Goal: Task Accomplishment & Management: Manage account settings

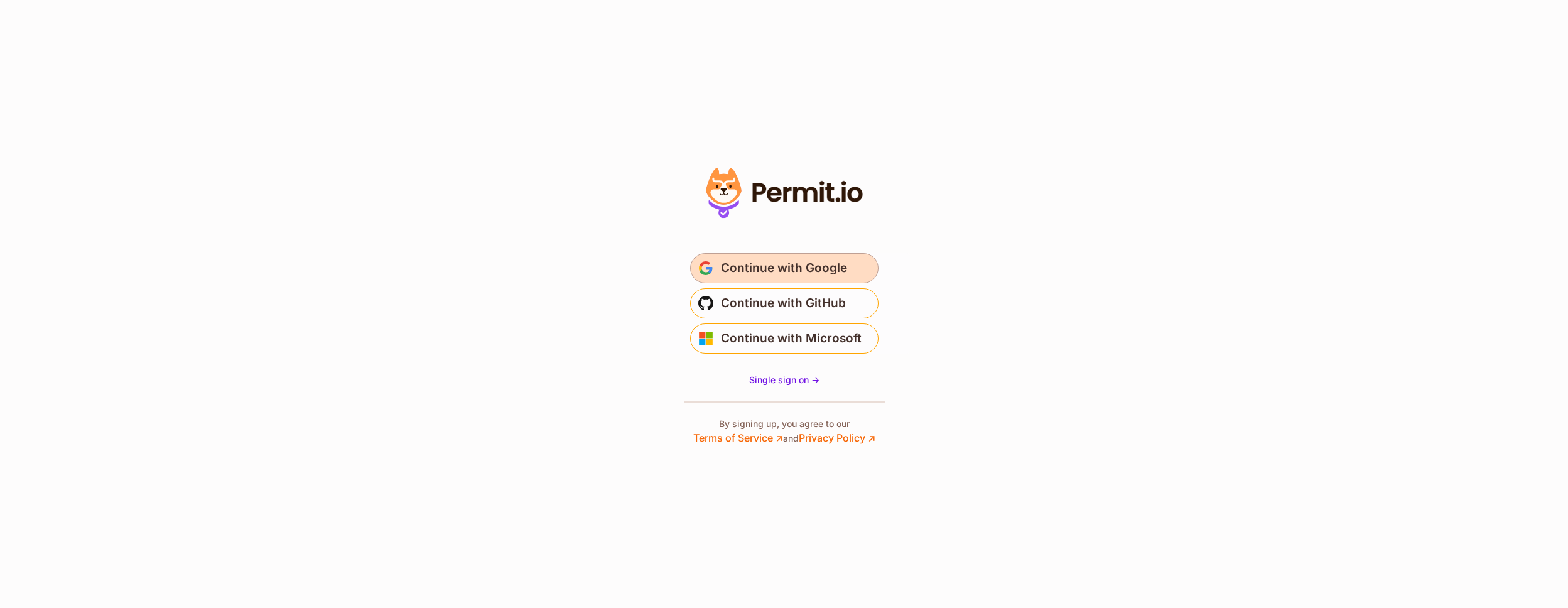
click at [762, 273] on span "Continue with Google" at bounding box center [784, 268] width 126 height 20
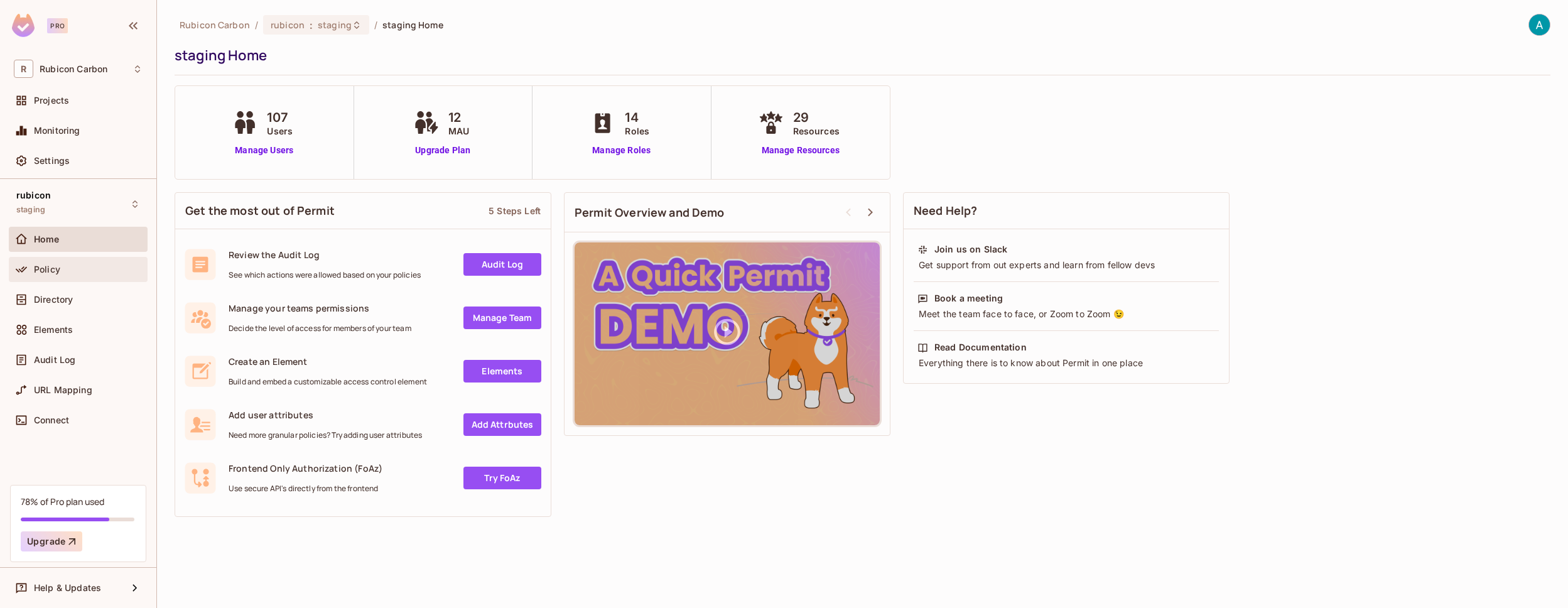
click at [37, 273] on span "Policy" at bounding box center [47, 269] width 27 height 10
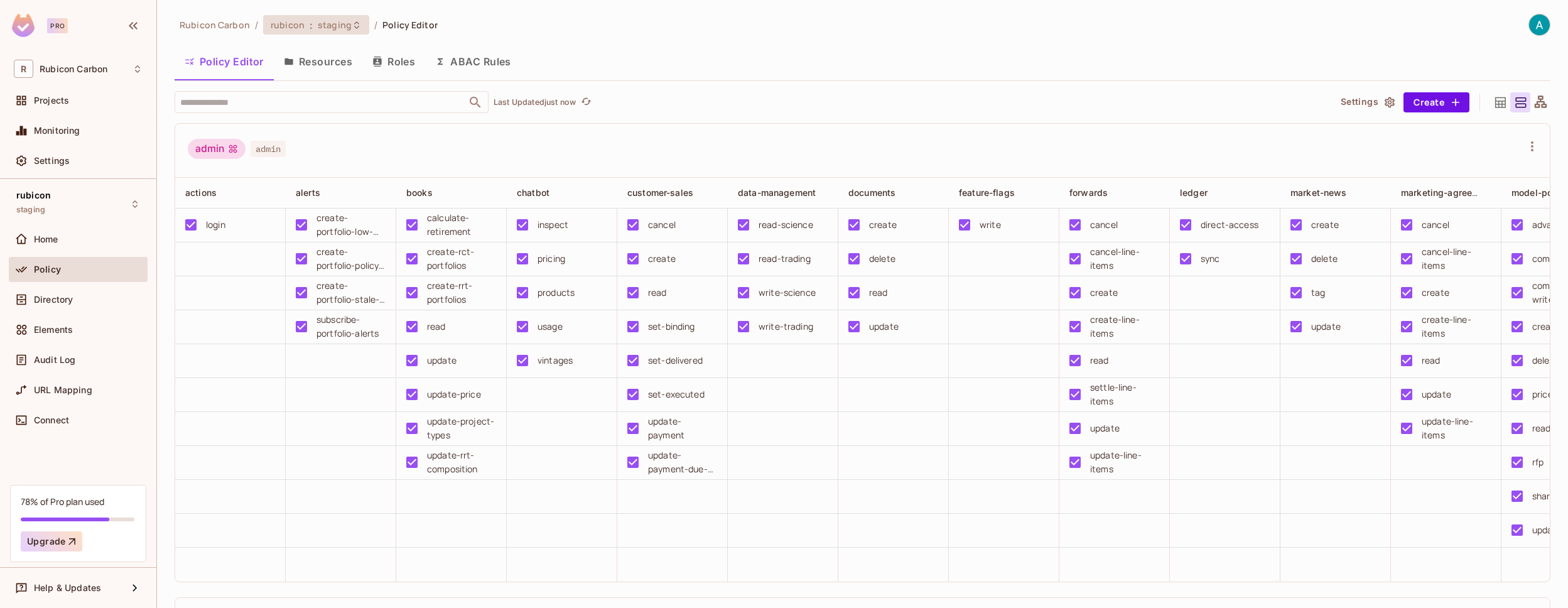
click at [352, 28] on icon at bounding box center [356, 25] width 10 height 10
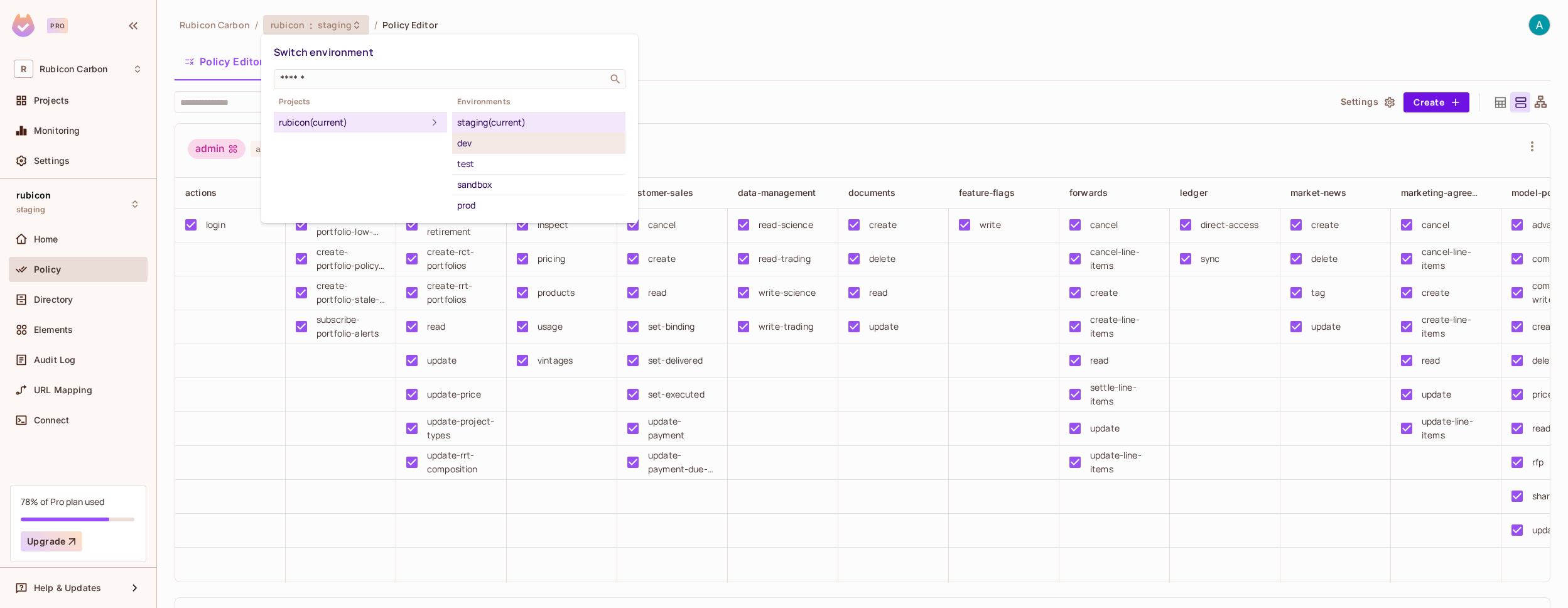
click at [483, 146] on div "dev" at bounding box center [539, 143] width 163 height 15
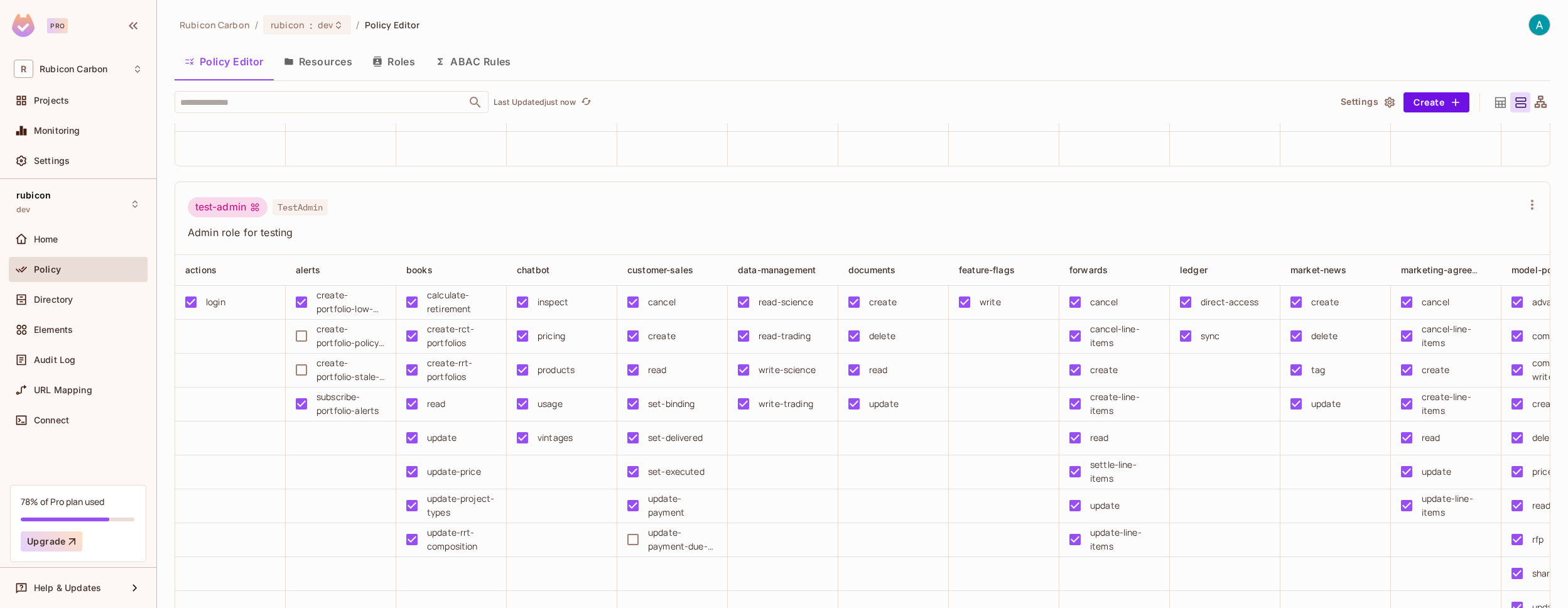
scroll to position [5489, 0]
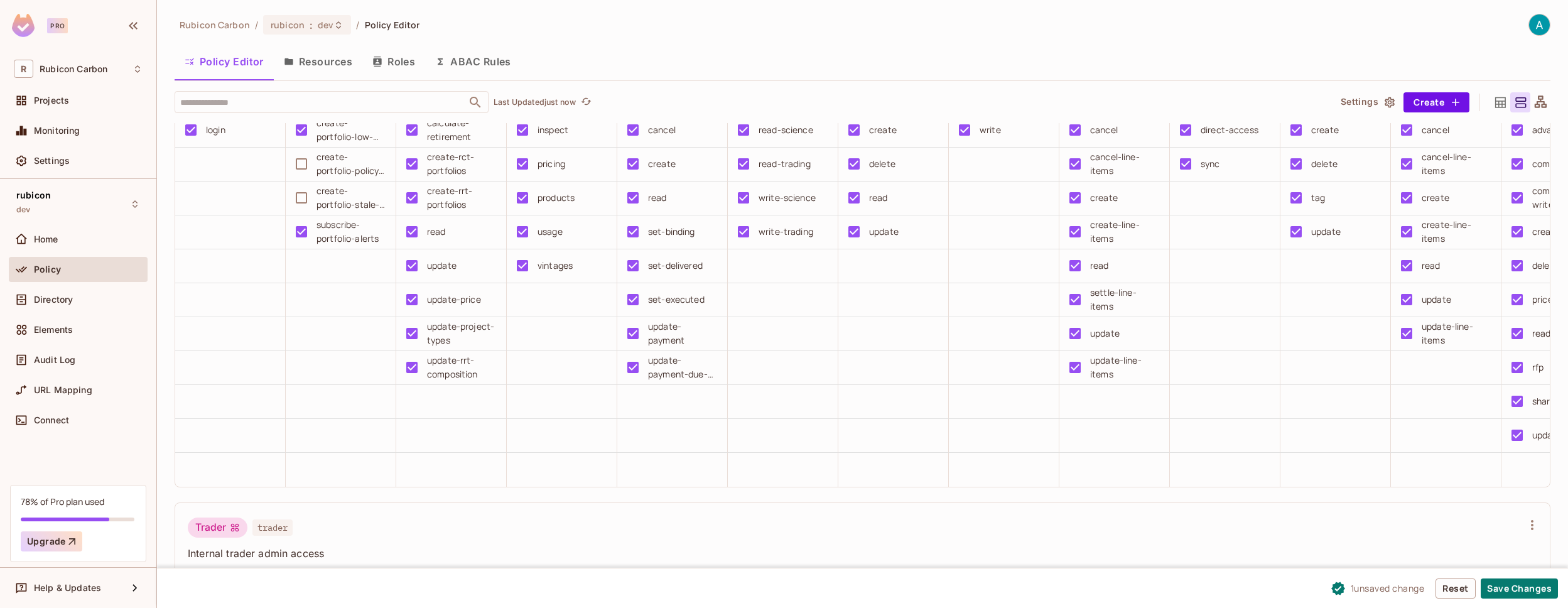
drag, startPoint x: 1368, startPoint y: 529, endPoint x: 1426, endPoint y: 527, distance: 58.0
click at [1457, 453] on tr "update update" at bounding box center [1502, 436] width 2653 height 34
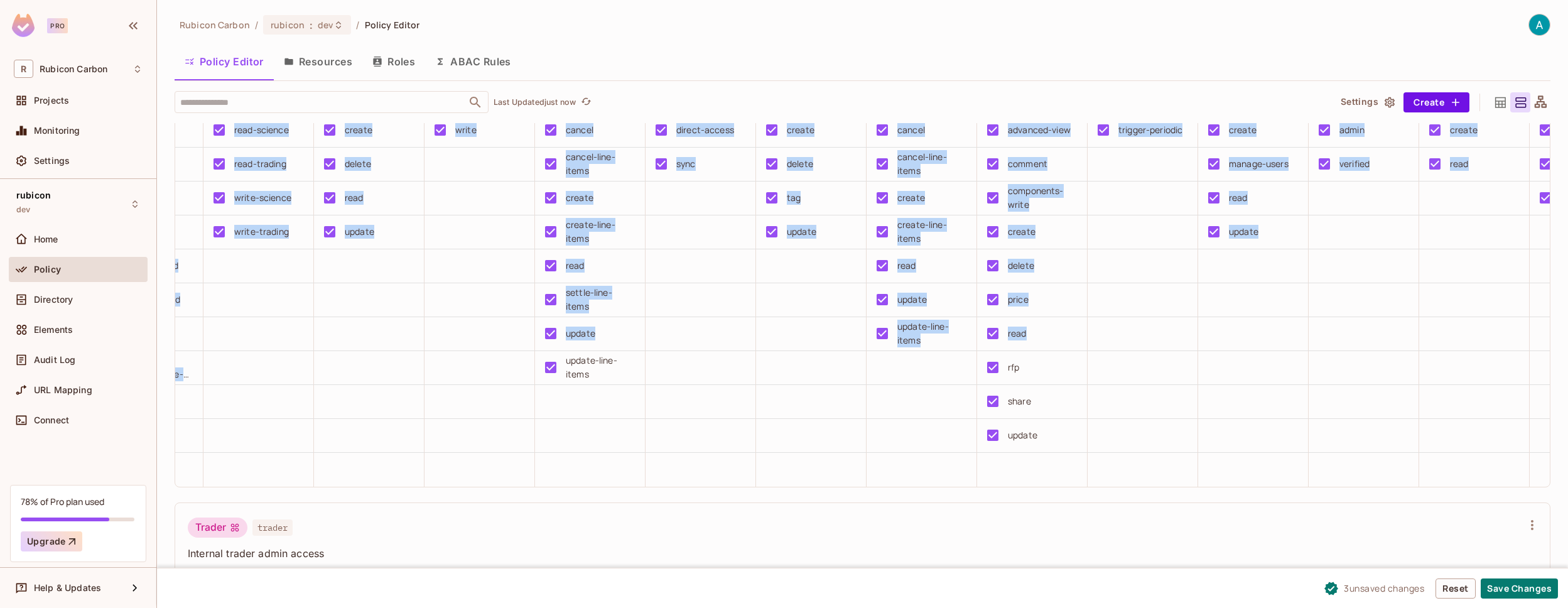
scroll to position [0, 546]
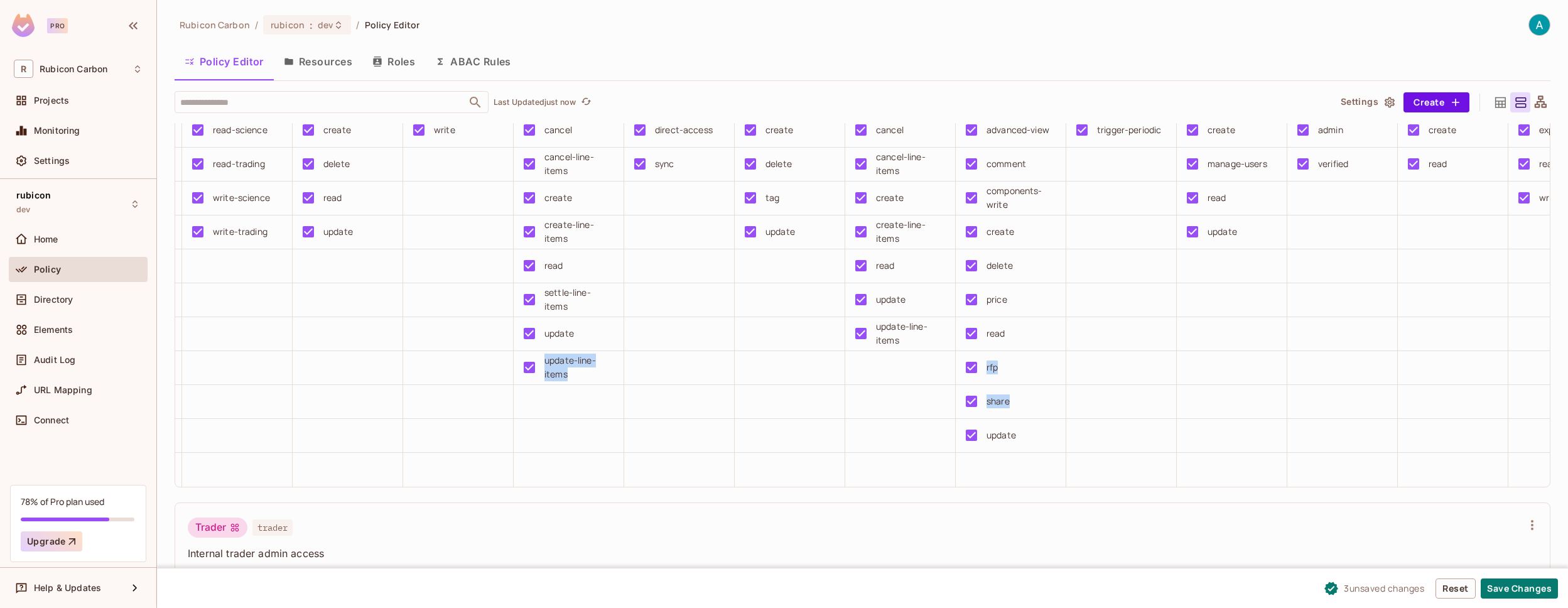
drag, startPoint x: 1135, startPoint y: 476, endPoint x: 1484, endPoint y: 479, distance: 349.0
click at [1484, 479] on tbody "login create-portfolio-low-liquidity-entry calculate-retirement inspect cancel …" at bounding box center [1232, 300] width 3206 height 373
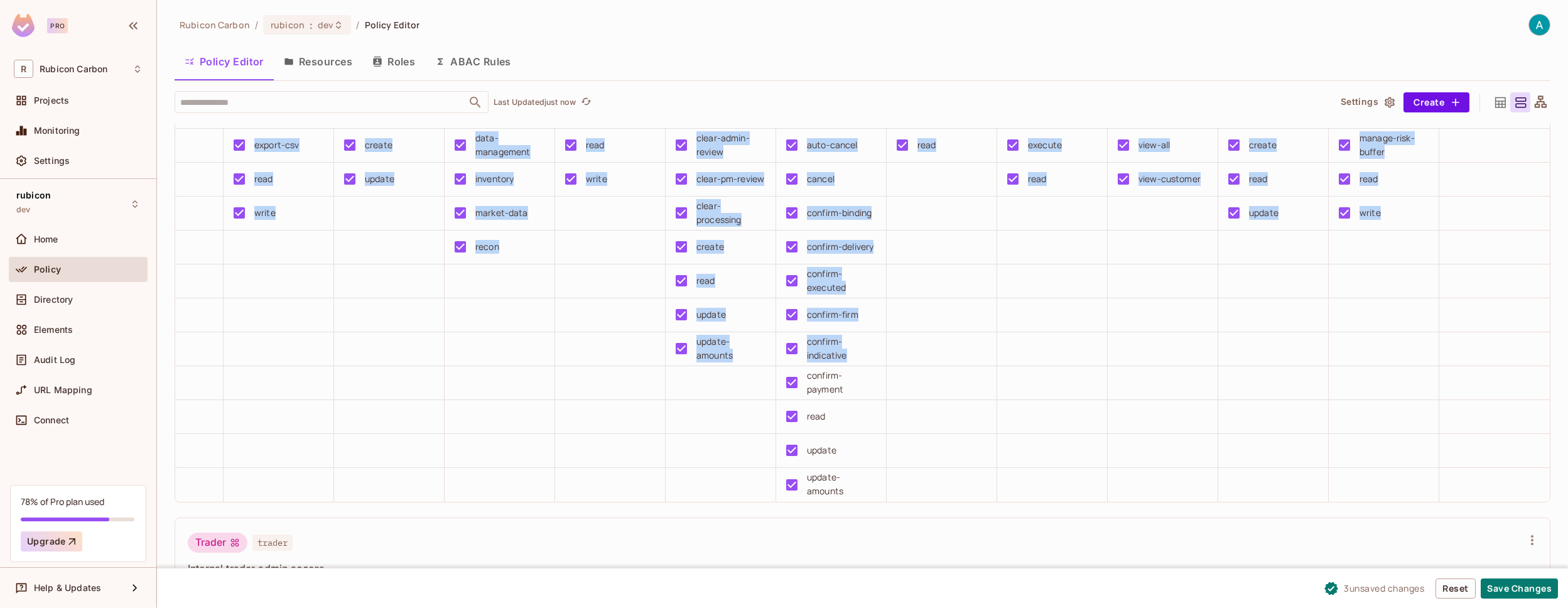
scroll to position [0, 12]
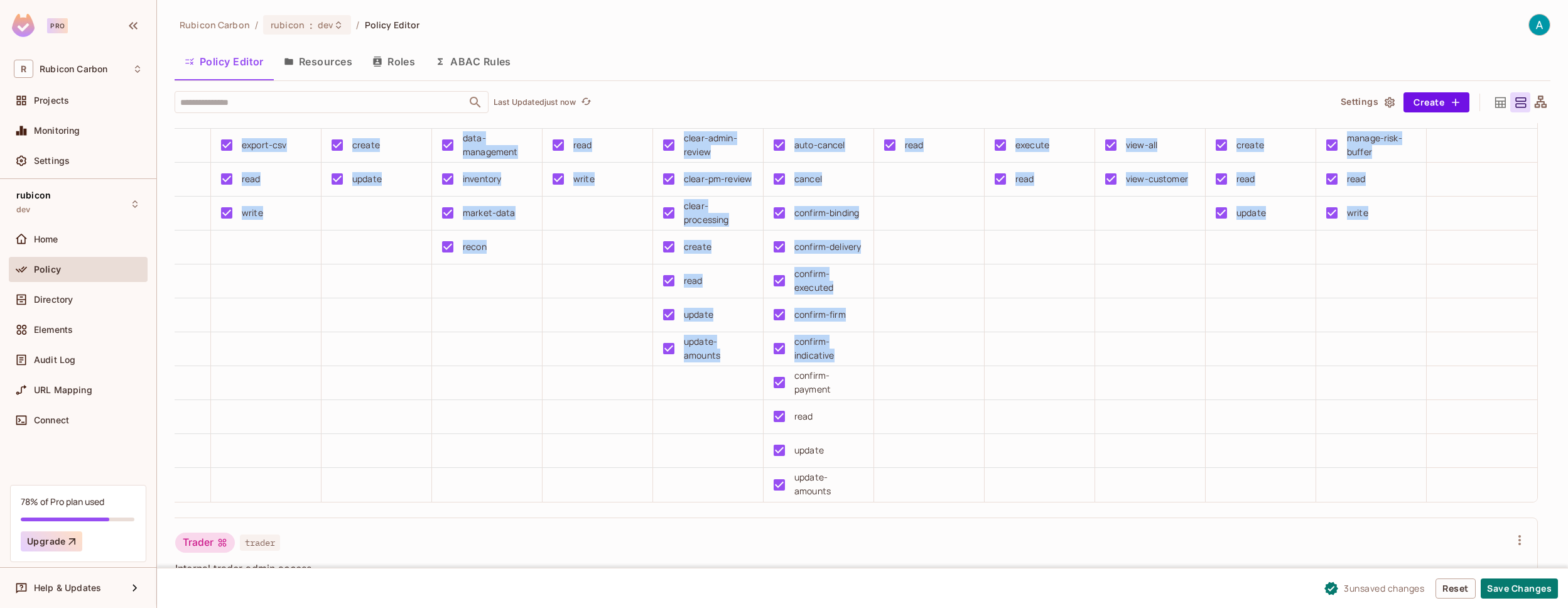
drag, startPoint x: 1305, startPoint y: 479, endPoint x: 1509, endPoint y: 470, distance: 204.2
click at [1521, 468] on div "Airflow Airflow For periodic airflow activities actions alerts books chatbot cu…" at bounding box center [856, 365] width 1389 height 485
click at [1220, 431] on td at bounding box center [1261, 414] width 110 height 34
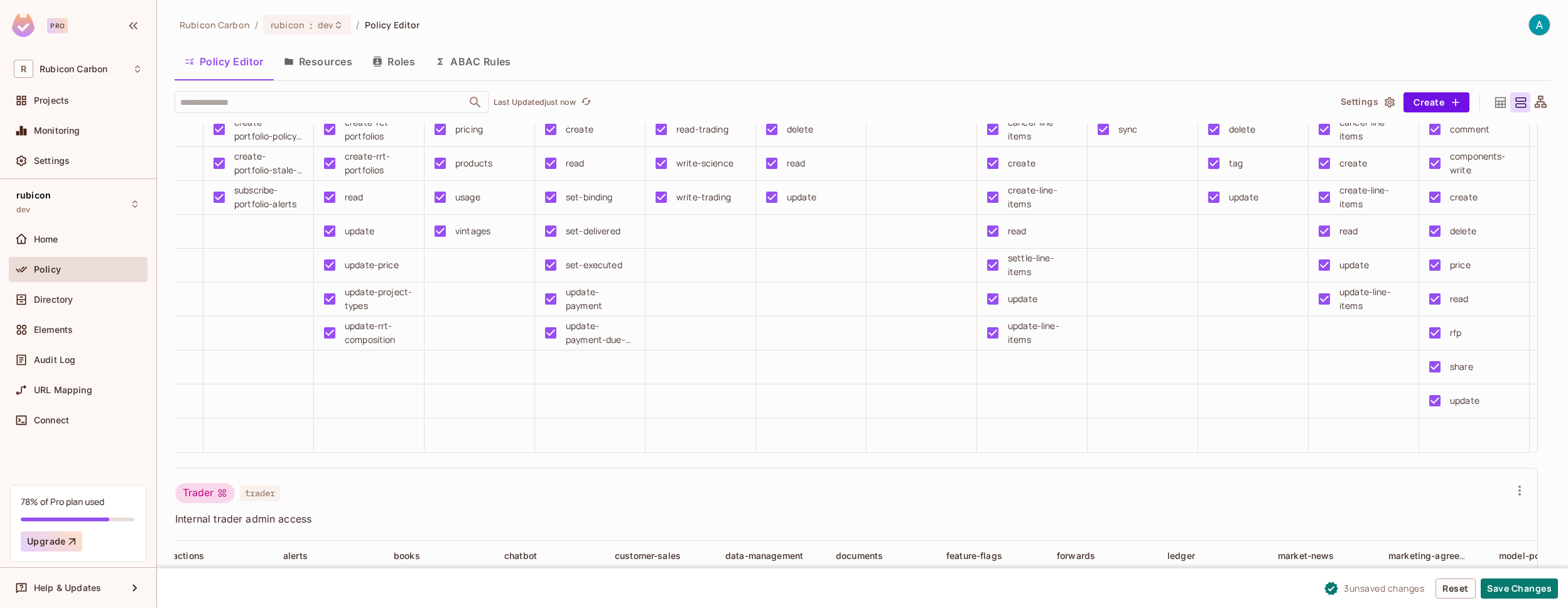
scroll to position [0, 0]
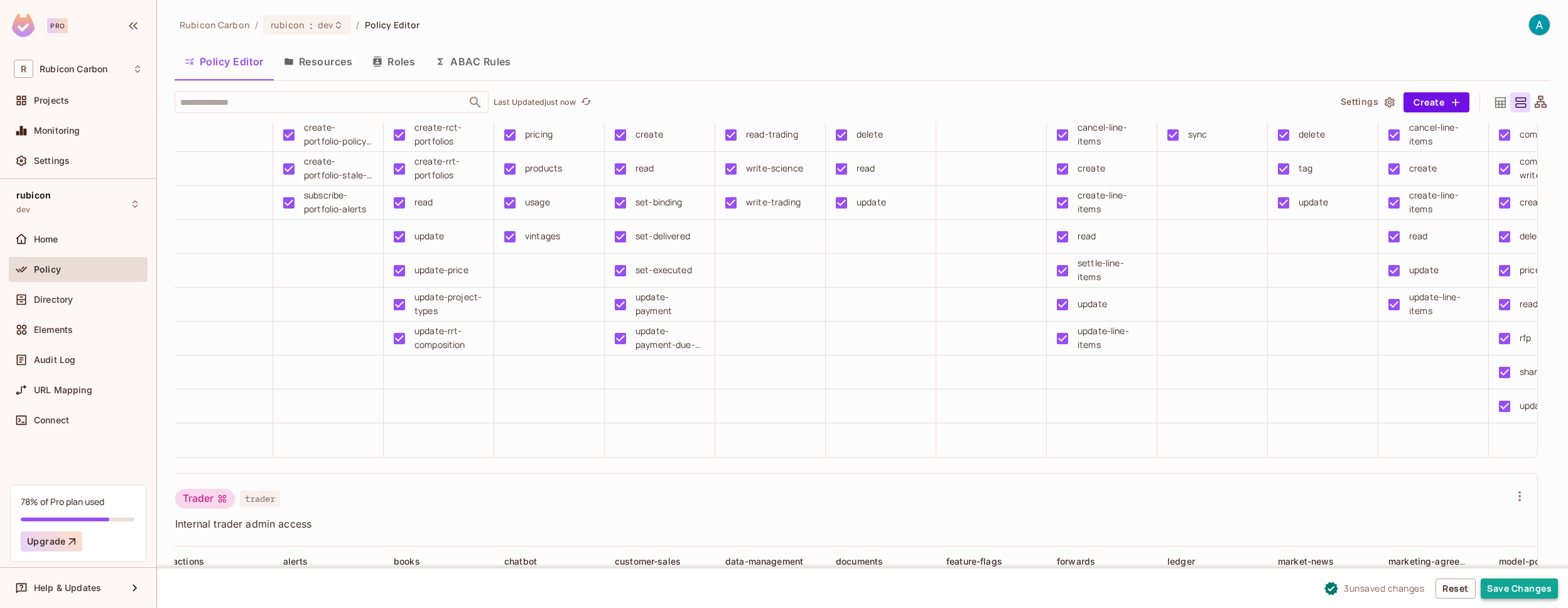
click at [1501, 586] on button "Save Changes" at bounding box center [1519, 588] width 77 height 20
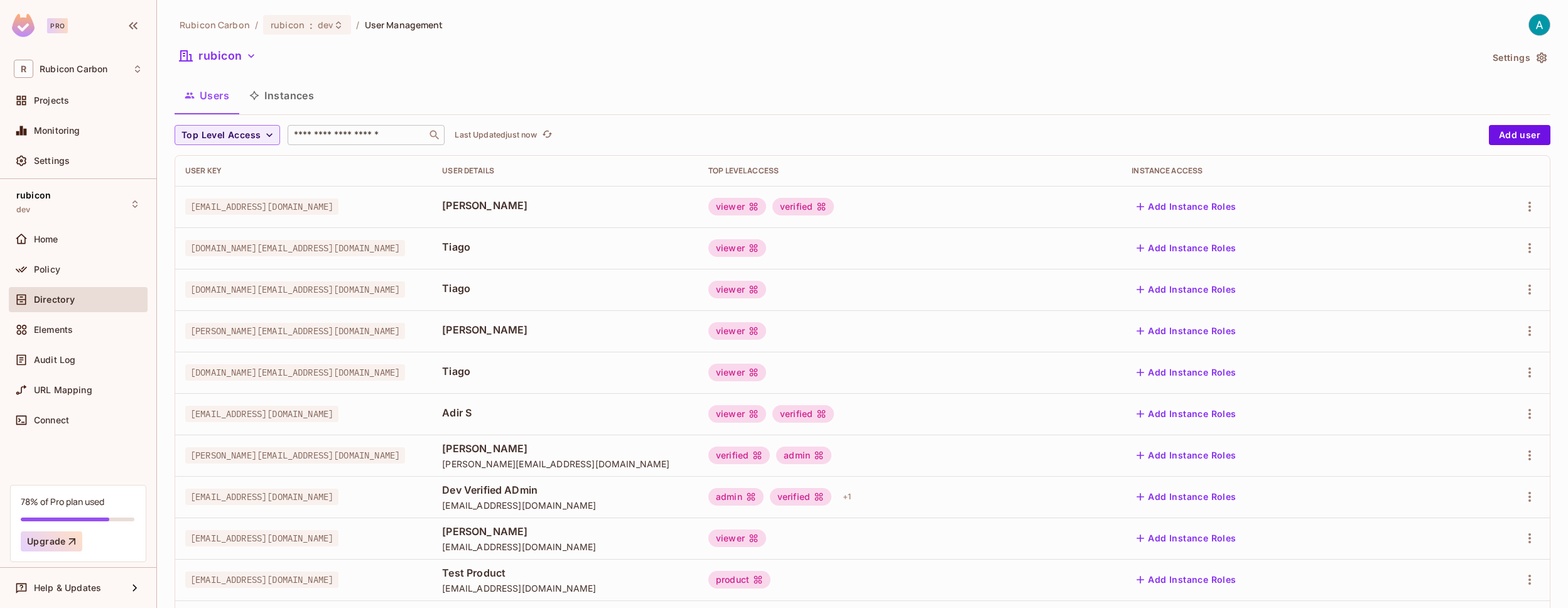
click at [311, 129] on input "text" at bounding box center [357, 134] width 132 height 12
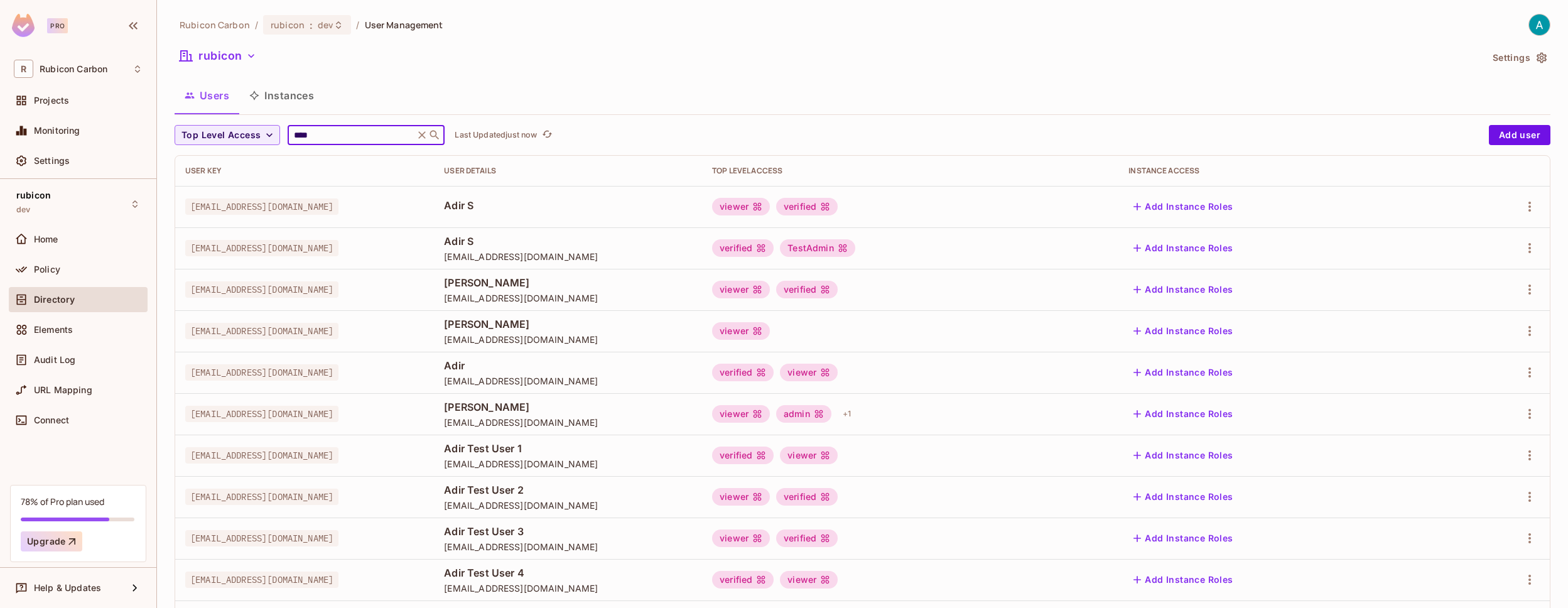
type input "****"
click at [255, 248] on span "[EMAIL_ADDRESS][DOMAIN_NAME]" at bounding box center [262, 247] width 153 height 16
